Goal: Task Accomplishment & Management: Manage account settings

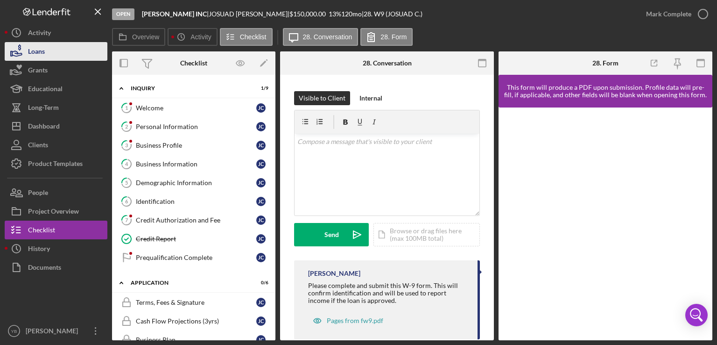
click at [52, 51] on button "Loans" at bounding box center [56, 51] width 103 height 19
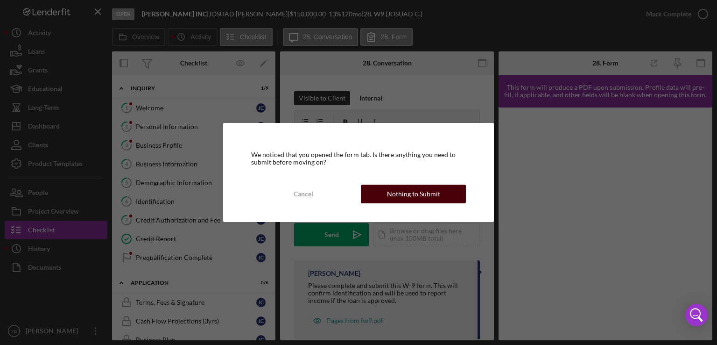
click at [400, 197] on div "Nothing to Submit" at bounding box center [413, 193] width 53 height 19
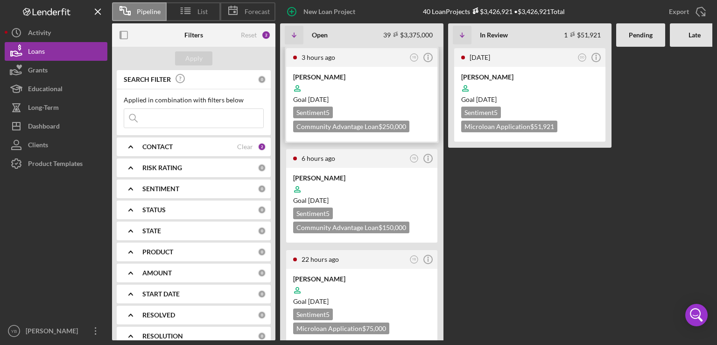
click at [410, 86] on div at bounding box center [361, 88] width 137 height 18
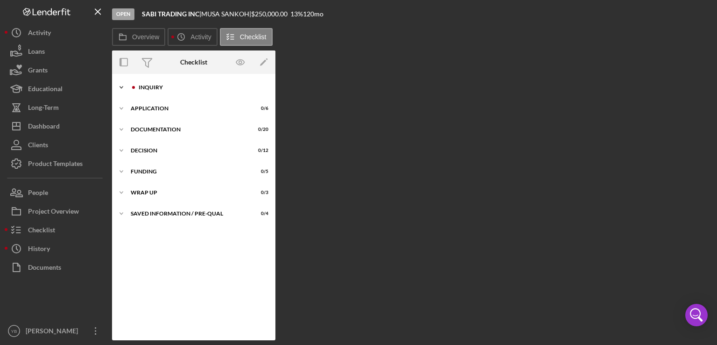
click at [156, 90] on div "Icon/Expander Inquiry 0 / 9" at bounding box center [193, 87] width 163 height 19
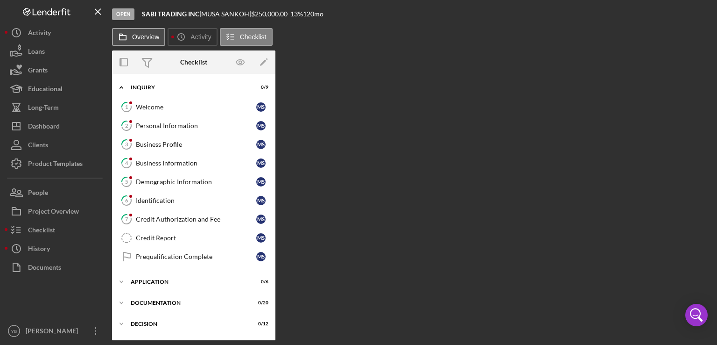
click at [153, 42] on button "Overview" at bounding box center [138, 37] width 53 height 18
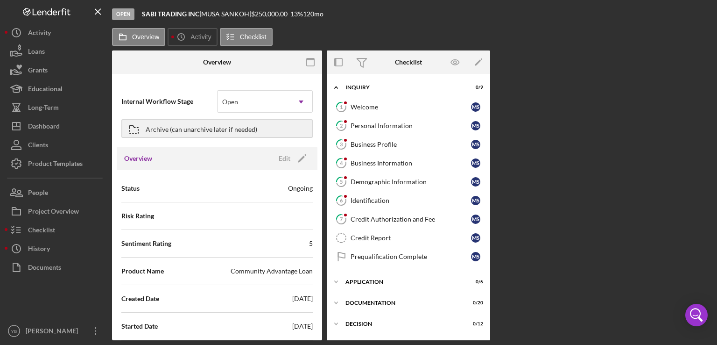
drag, startPoint x: 318, startPoint y: 118, endPoint x: 320, endPoint y: 124, distance: 6.4
click at [320, 124] on div "Internal Workflow Stage Open Icon/Dropdown Arrow Archive (can unarchive later i…" at bounding box center [217, 209] width 210 height 262
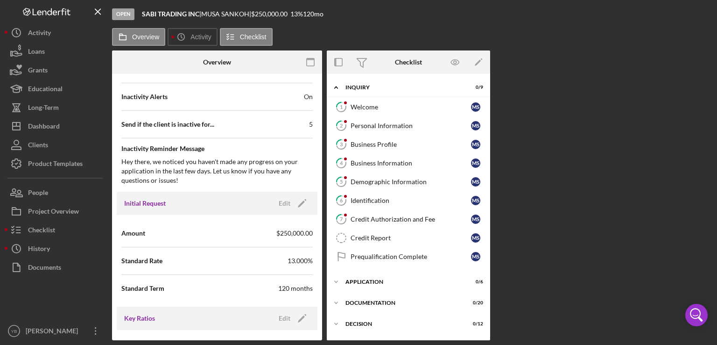
scroll to position [427, 0]
click at [298, 199] on icon "Icon/Edit" at bounding box center [301, 201] width 23 height 23
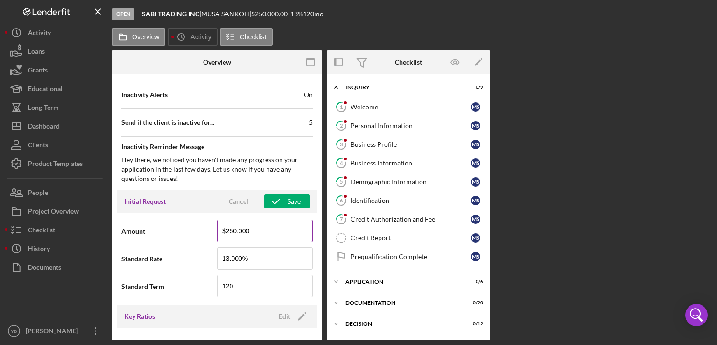
click at [232, 228] on input "$250,000" at bounding box center [265, 230] width 96 height 22
type input "$100,000"
click at [291, 198] on div "Save" at bounding box center [294, 201] width 13 height 14
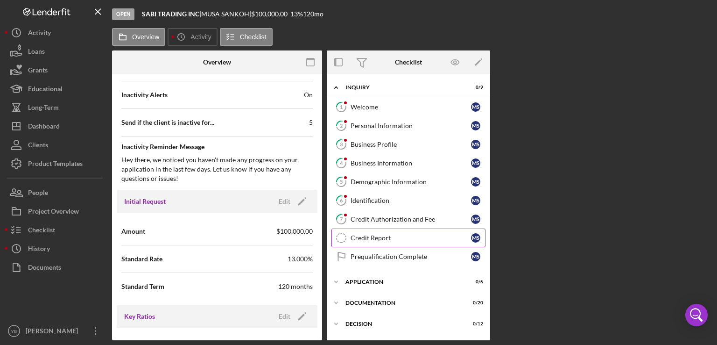
click at [387, 238] on div "Credit Report" at bounding box center [411, 237] width 120 height 7
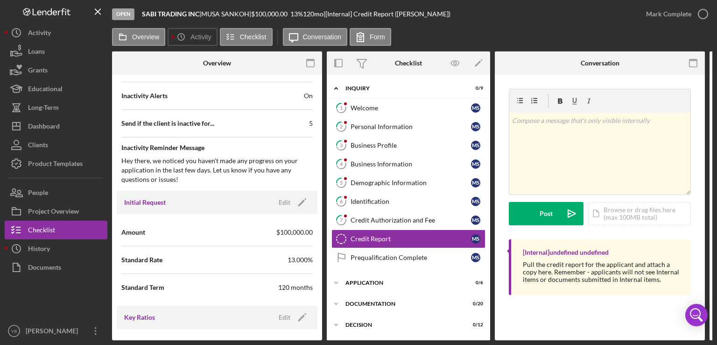
drag, startPoint x: 710, startPoint y: 230, endPoint x: 717, endPoint y: 302, distance: 72.3
click at [717, 302] on div "Open SABI TRADING INC | [PERSON_NAME] | $100,000.00 13 % 120 mo | [Internal] Cr…" at bounding box center [358, 172] width 717 height 345
click at [101, 15] on icon "Icon/Menu Close" at bounding box center [98, 11] width 21 height 21
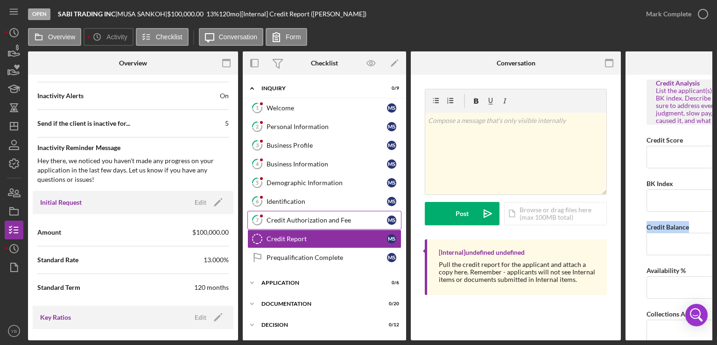
click at [305, 219] on div "Credit Authorization and Fee" at bounding box center [327, 219] width 120 height 7
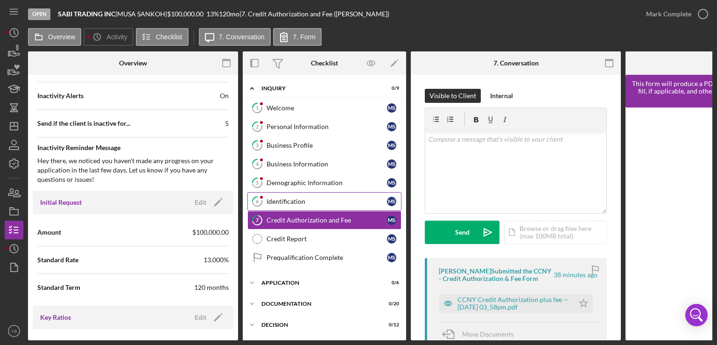
click at [303, 198] on div "Identification" at bounding box center [327, 201] width 120 height 7
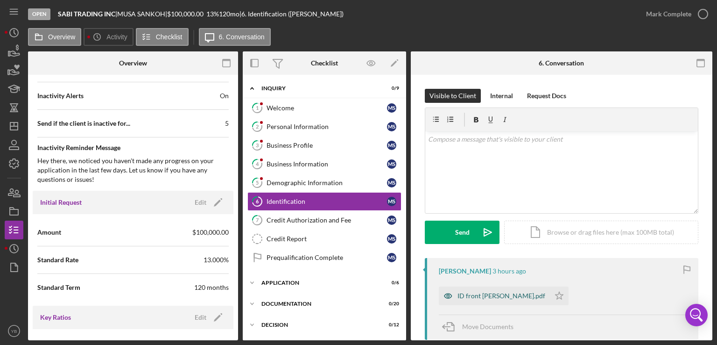
click at [498, 299] on div "ID front [PERSON_NAME].pdf" at bounding box center [494, 295] width 111 height 19
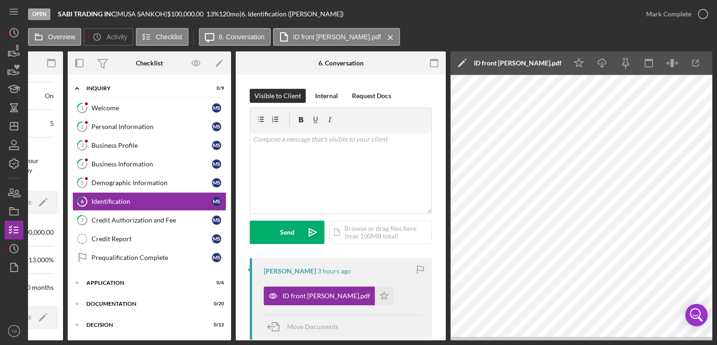
scroll to position [0, 193]
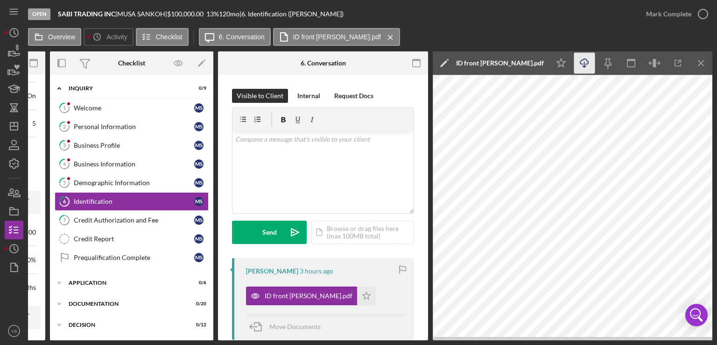
click at [583, 62] on icon "Icon/Download" at bounding box center [584, 63] width 21 height 21
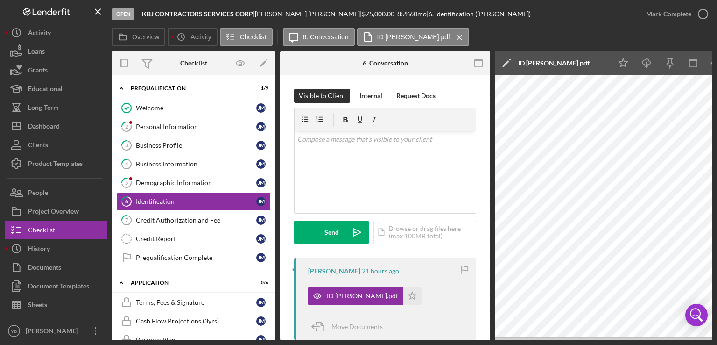
scroll to position [2, 0]
